Goal: Task Accomplishment & Management: Use online tool/utility

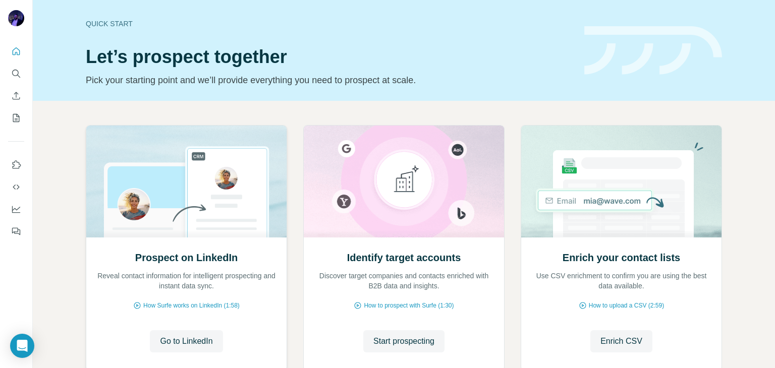
click at [212, 196] on img at bounding box center [186, 182] width 201 height 112
click at [194, 334] on button "Go to LinkedIn" at bounding box center [186, 342] width 73 height 22
click at [13, 75] on icon "Search" at bounding box center [15, 73] width 7 height 7
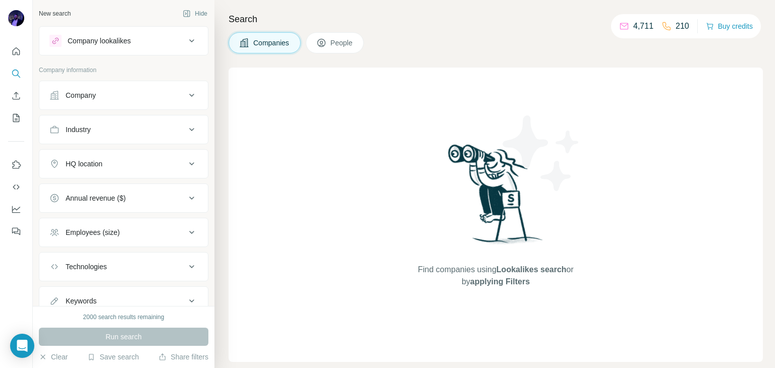
click at [151, 41] on div "Company lookalikes" at bounding box center [117, 41] width 136 height 12
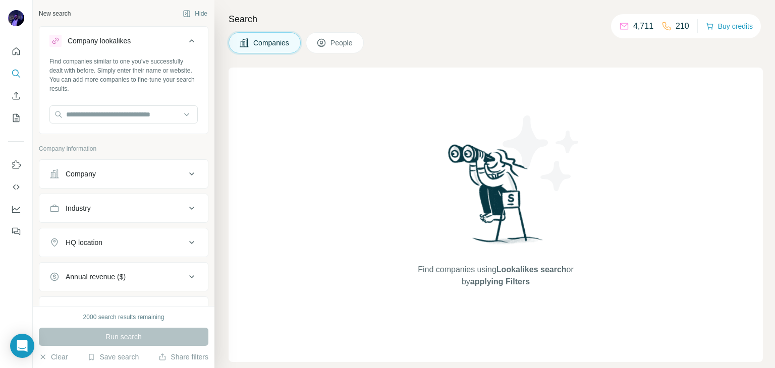
click at [186, 41] on icon at bounding box center [192, 41] width 12 height 12
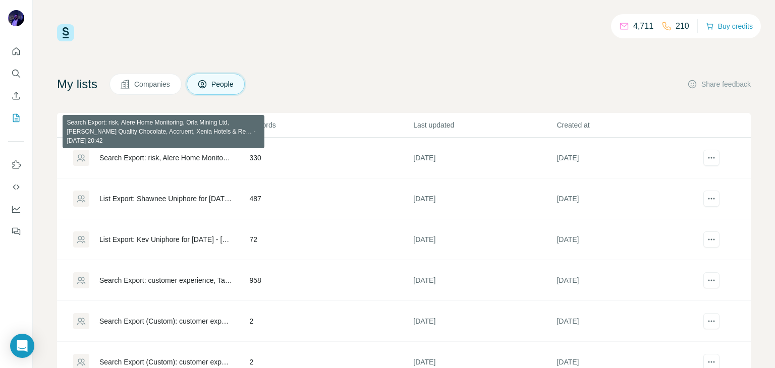
click at [124, 158] on div "Search Export: risk, Alere Home Monitoring, Orla Mining Ltd, [PERSON_NAME] Qual…" at bounding box center [165, 158] width 133 height 10
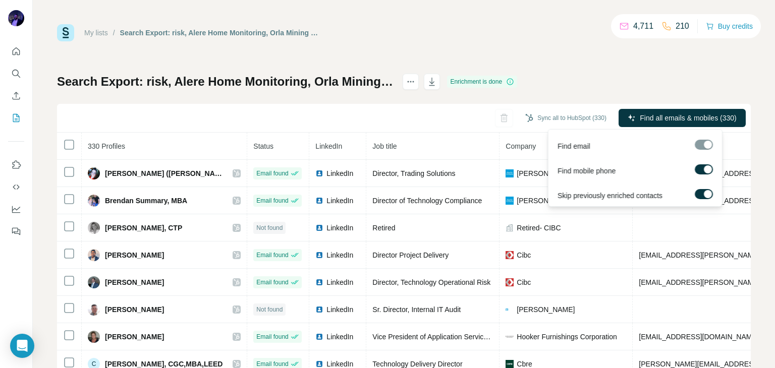
click at [648, 114] on span "Find all emails & mobiles (330)" at bounding box center [688, 118] width 96 height 10
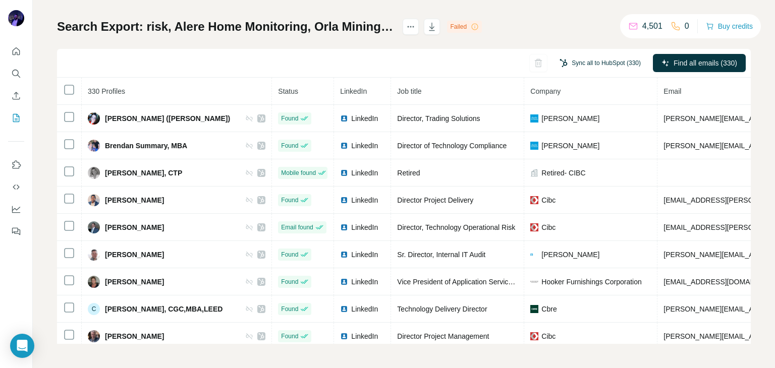
click at [553, 61] on button "Sync all to HubSpot (330)" at bounding box center [600, 63] width 95 height 15
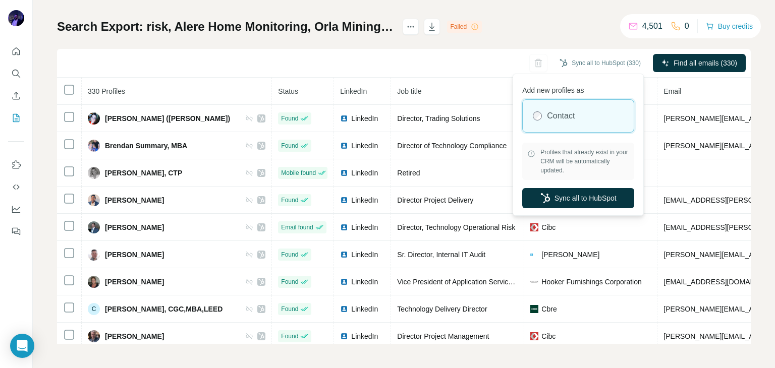
click at [479, 29] on icon at bounding box center [475, 27] width 8 height 8
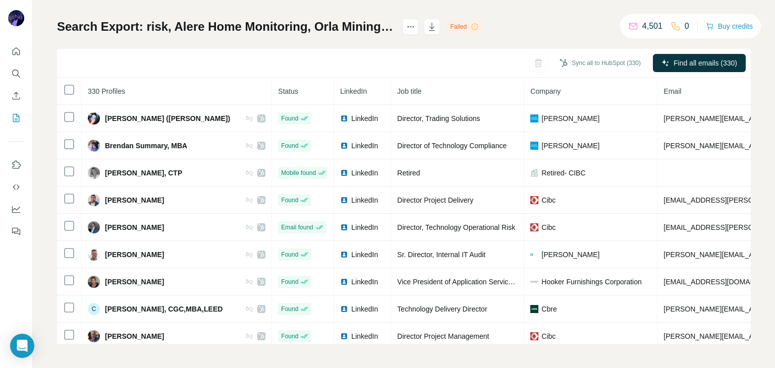
click at [479, 26] on icon at bounding box center [475, 27] width 8 height 8
click at [482, 26] on div "Failed" at bounding box center [464, 27] width 35 height 12
click at [557, 38] on div "Search Export: risk, Alere Home Monitoring, Orla Mining Ltd, [PERSON_NAME] Qual…" at bounding box center [404, 182] width 694 height 326
click at [567, 60] on button "Sync all to HubSpot (330)" at bounding box center [600, 63] width 95 height 15
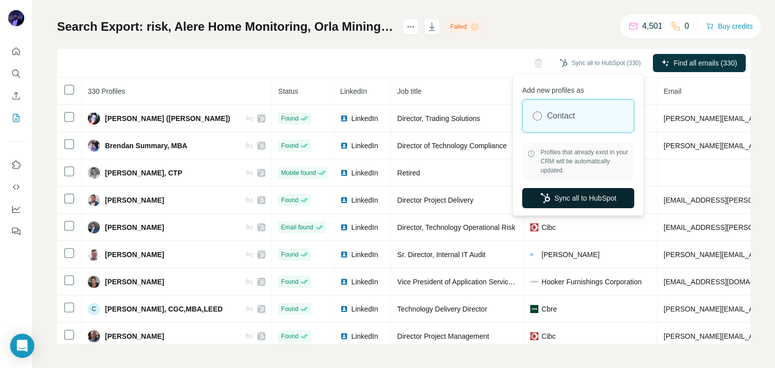
click at [564, 198] on button "Sync all to HubSpot" at bounding box center [578, 198] width 112 height 20
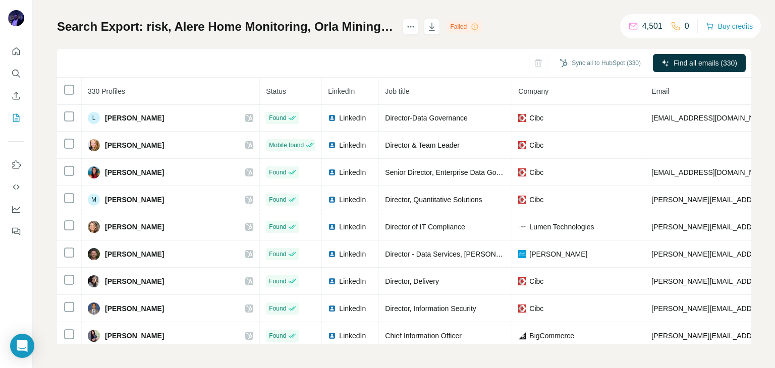
scroll to position [519, 0]
